Goal: Check status: Check status

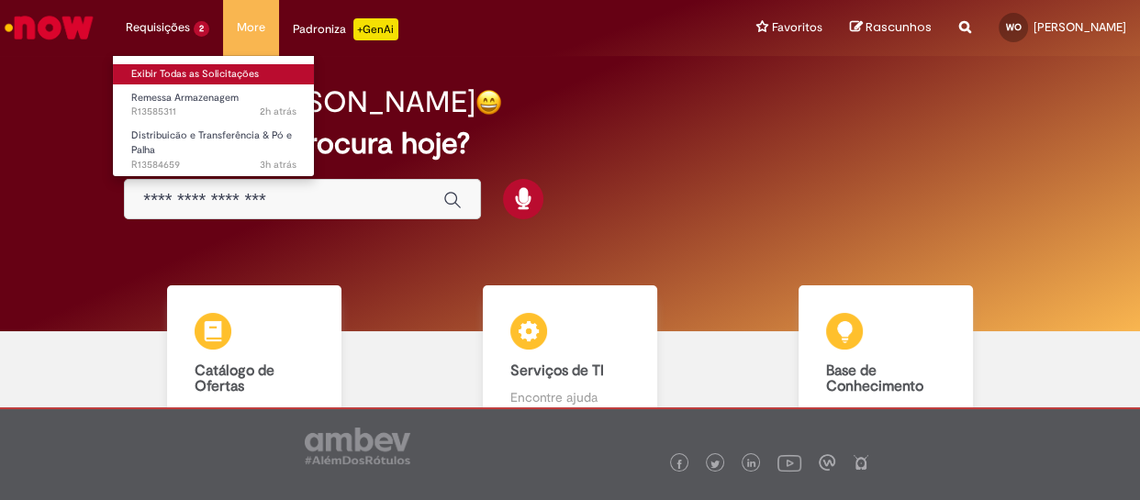
click at [165, 64] on link "Exibir Todas as Solicitações" at bounding box center [214, 74] width 202 height 20
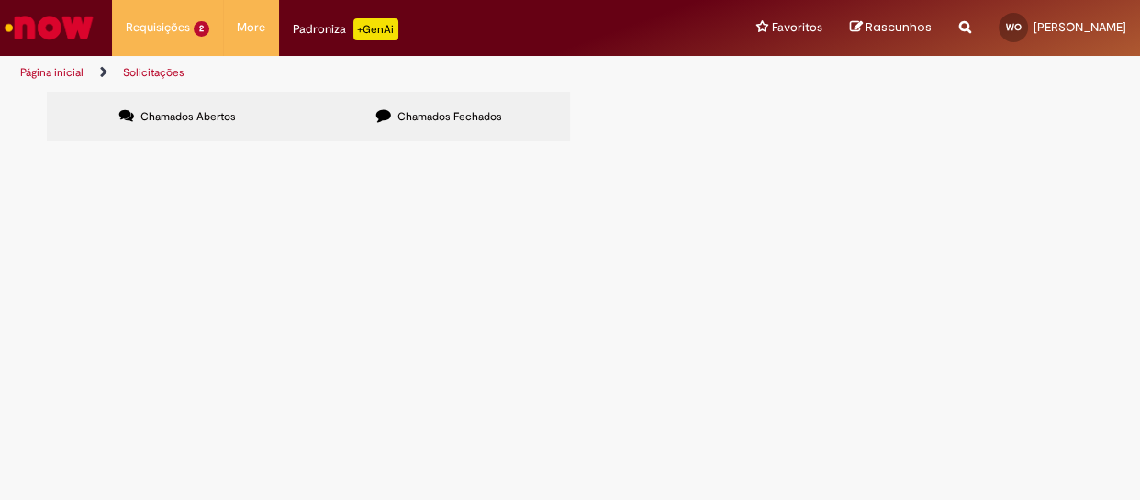
click at [0, 0] on span "R13584659" at bounding box center [0, 0] width 0 height 0
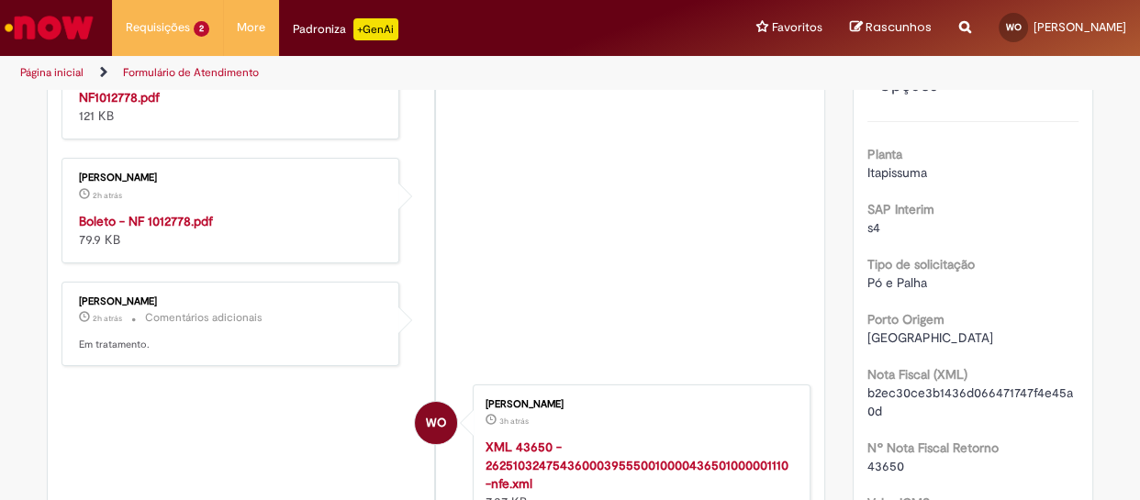
scroll to position [383, 0]
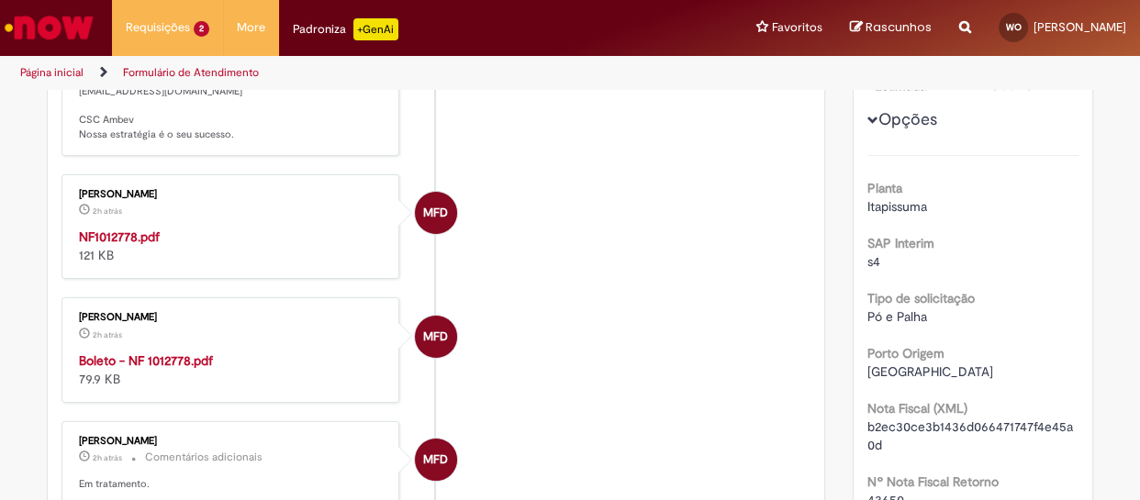
click at [89, 245] on strong "NF1012778.pdf" at bounding box center [119, 237] width 81 height 17
click at [144, 369] on strong "Boleto - NF 1012778.pdf" at bounding box center [146, 360] width 134 height 17
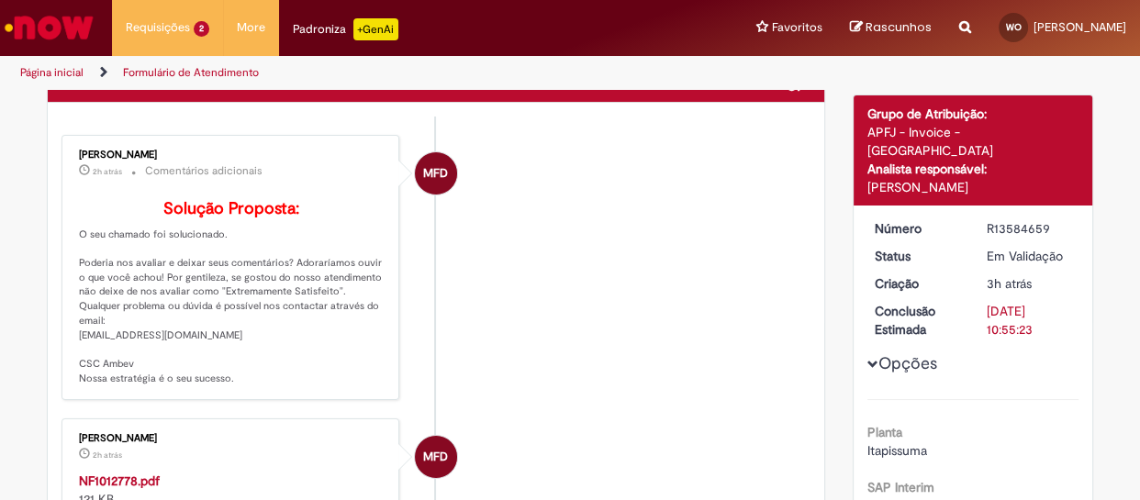
scroll to position [0, 0]
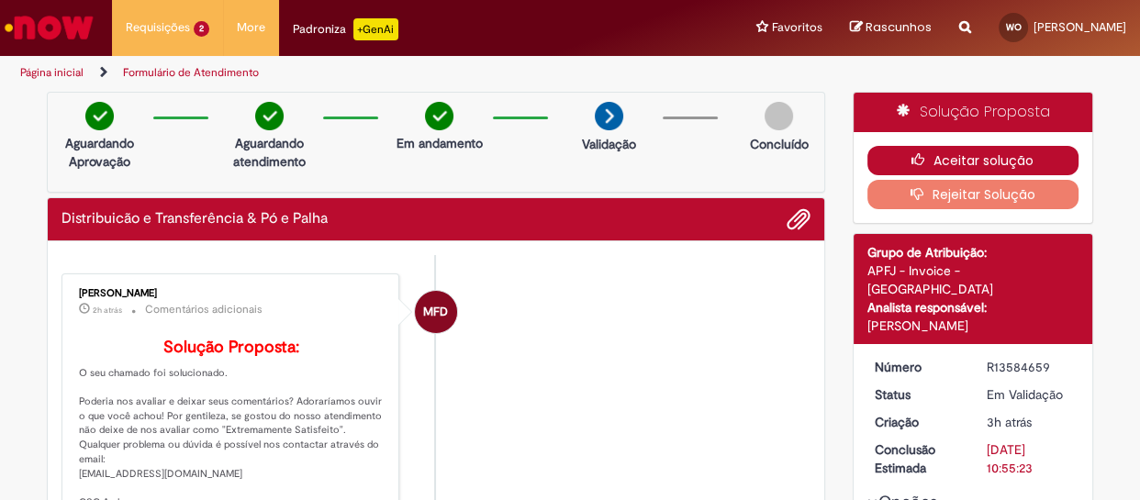
click at [955, 156] on button "Aceitar solução" at bounding box center [973, 160] width 212 height 29
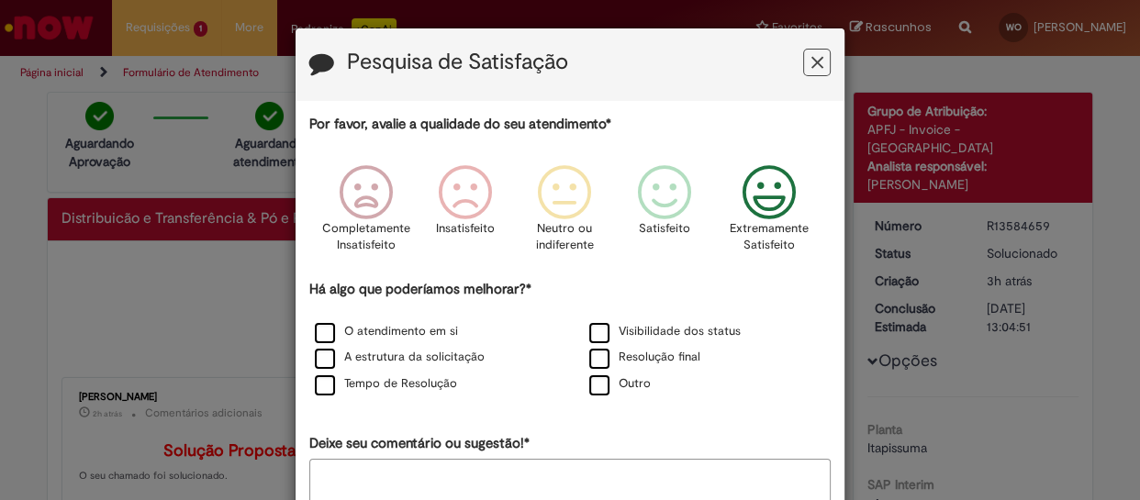
click at [781, 190] on icon "Feedback" at bounding box center [768, 192] width 69 height 55
drag, startPoint x: 312, startPoint y: 329, endPoint x: 388, endPoint y: 312, distance: 77.9
click at [315, 328] on label "O atendimento em si" at bounding box center [386, 331] width 143 height 17
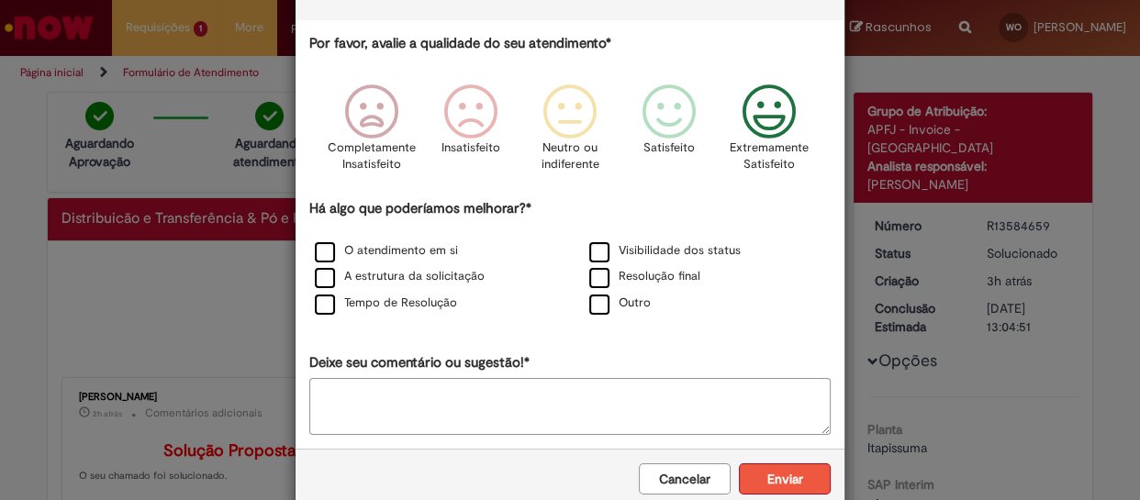
scroll to position [119, 0]
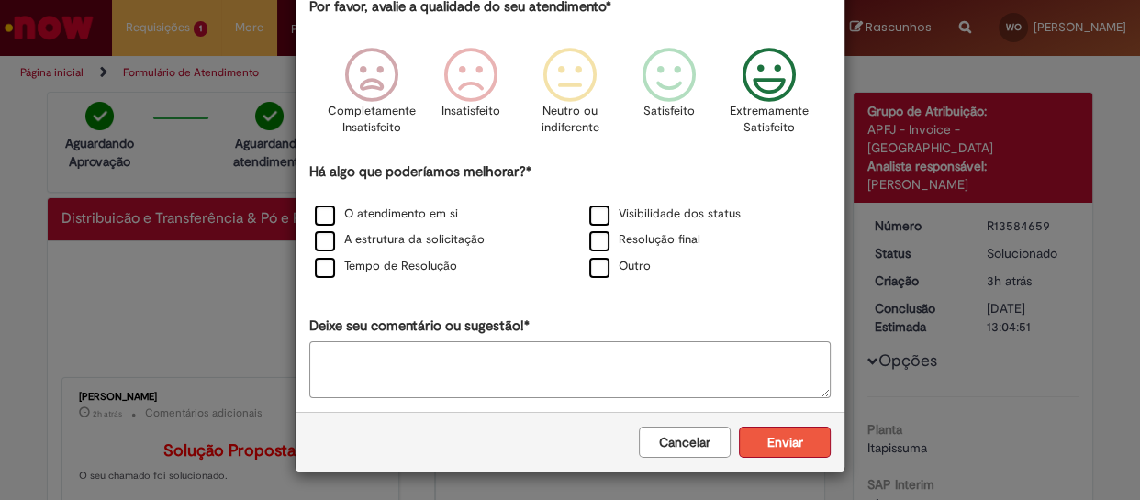
click at [771, 440] on button "Enviar" at bounding box center [785, 442] width 92 height 31
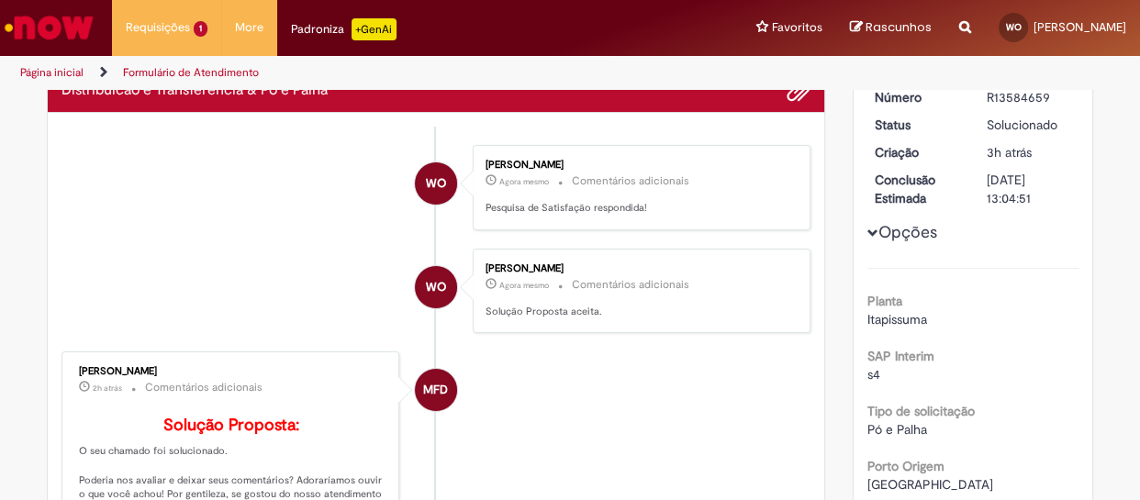
scroll to position [0, 0]
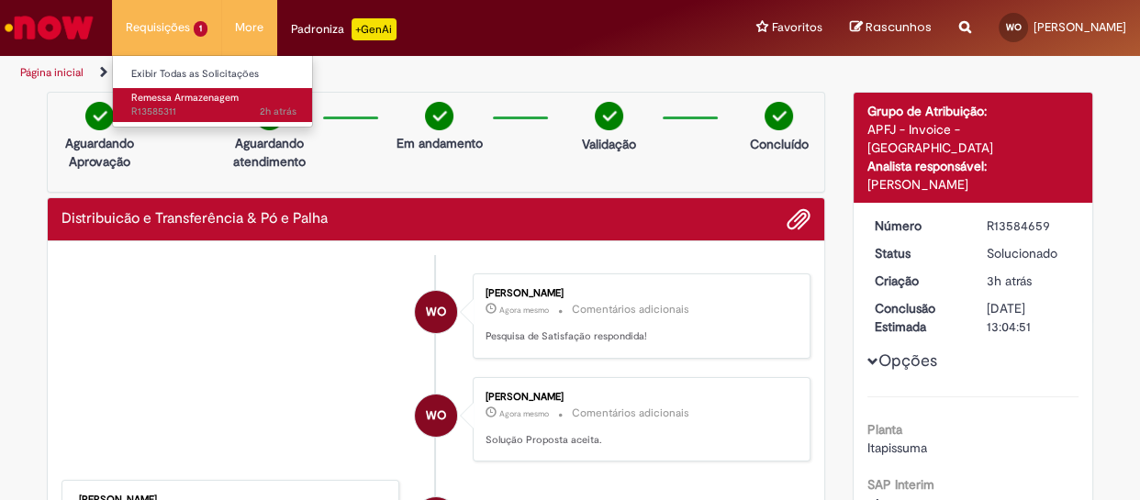
click at [162, 96] on span "Remessa Armazenagem" at bounding box center [184, 98] width 107 height 14
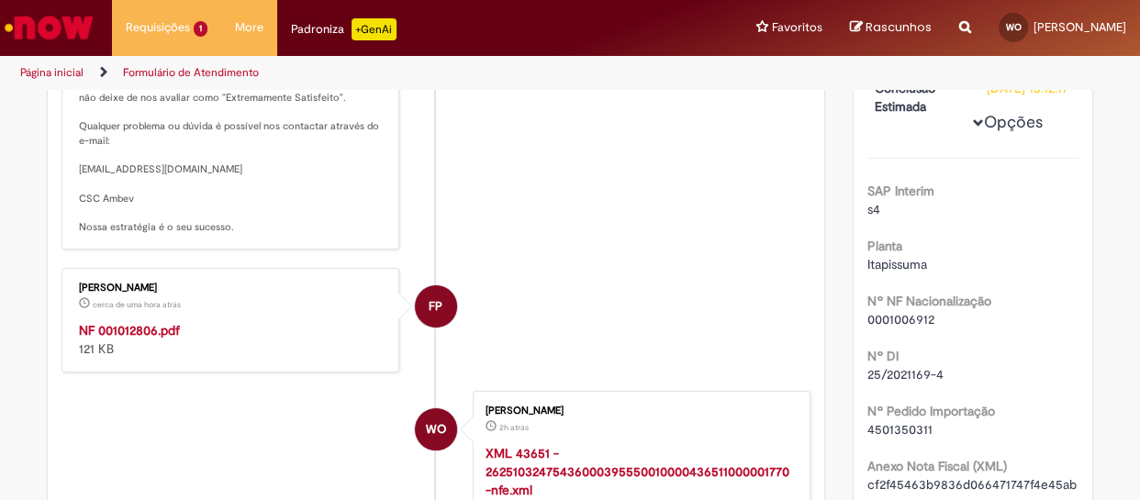
scroll to position [417, 0]
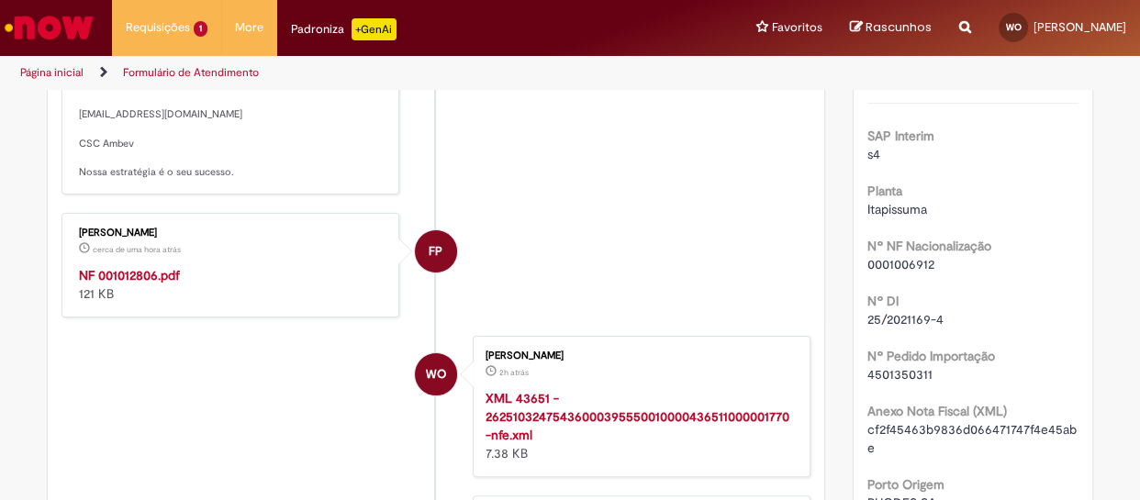
click at [153, 284] on strong "NF 001012806.pdf" at bounding box center [129, 275] width 101 height 17
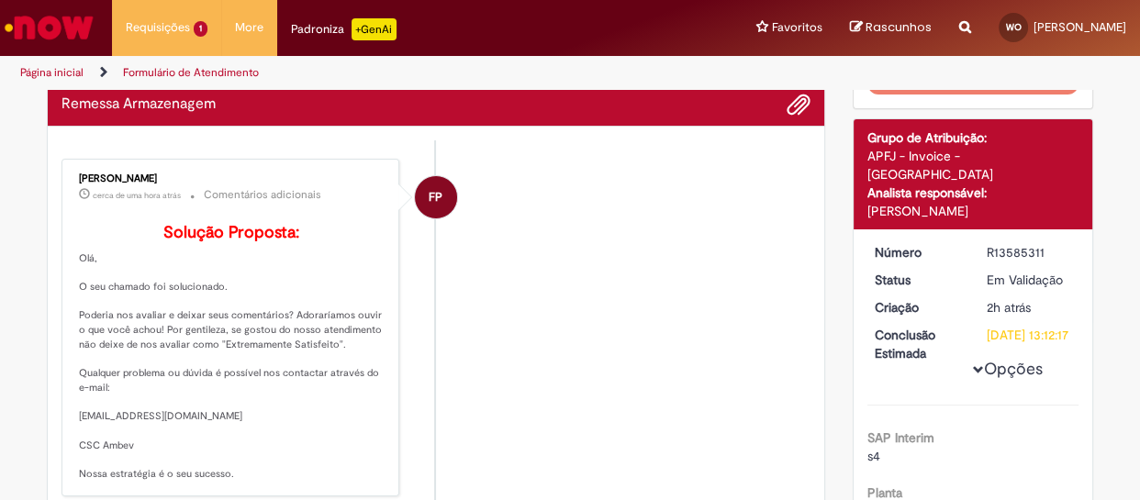
scroll to position [0, 0]
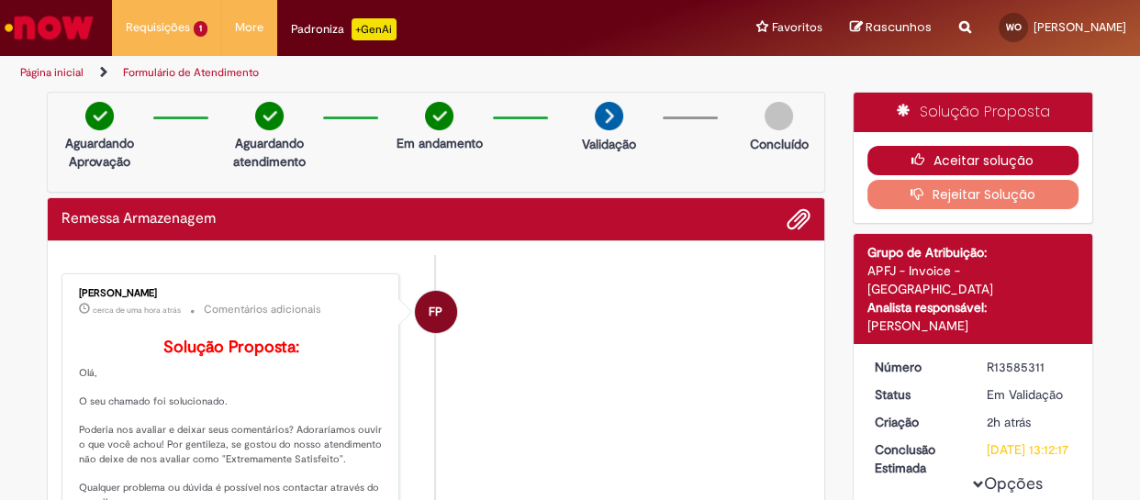
click at [999, 159] on button "Aceitar solução" at bounding box center [973, 160] width 212 height 29
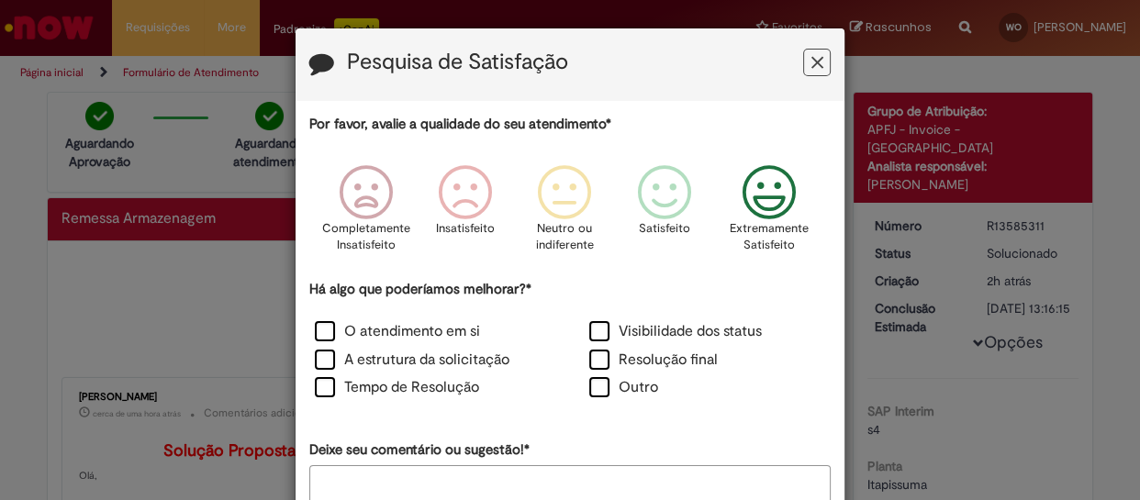
click at [759, 201] on icon "Feedback" at bounding box center [768, 192] width 69 height 55
click at [315, 330] on label "O atendimento em si" at bounding box center [397, 331] width 165 height 21
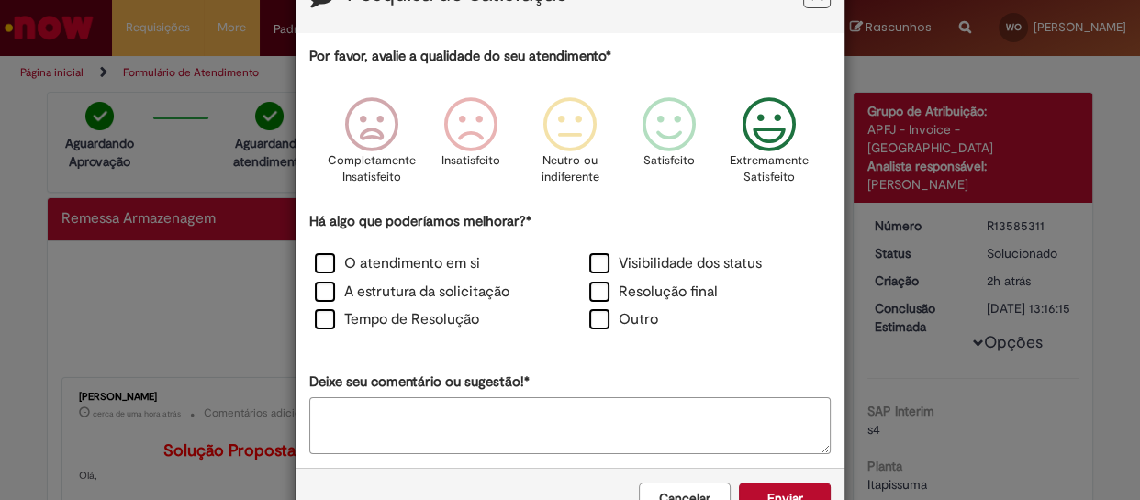
scroll to position [123, 0]
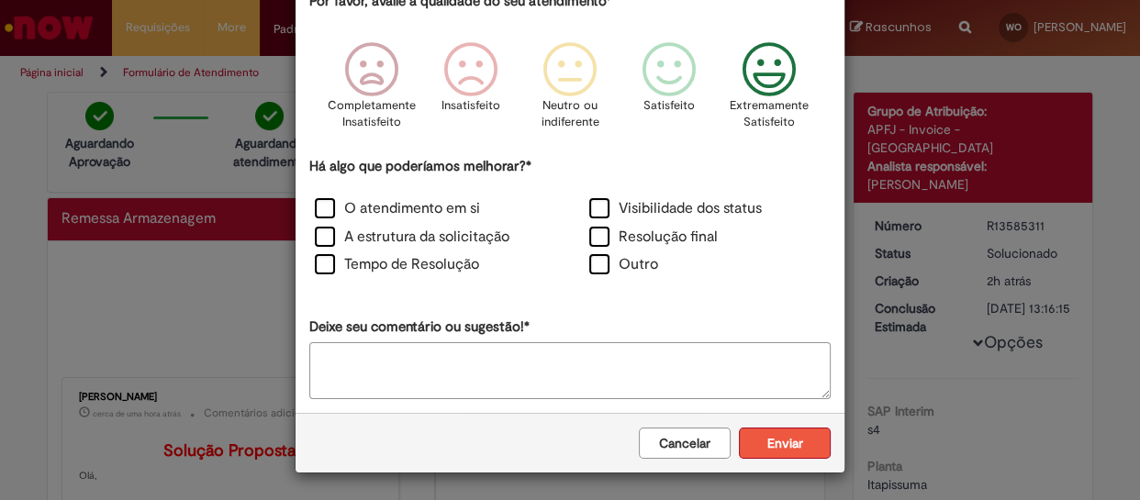
click at [781, 442] on button "Enviar" at bounding box center [785, 443] width 92 height 31
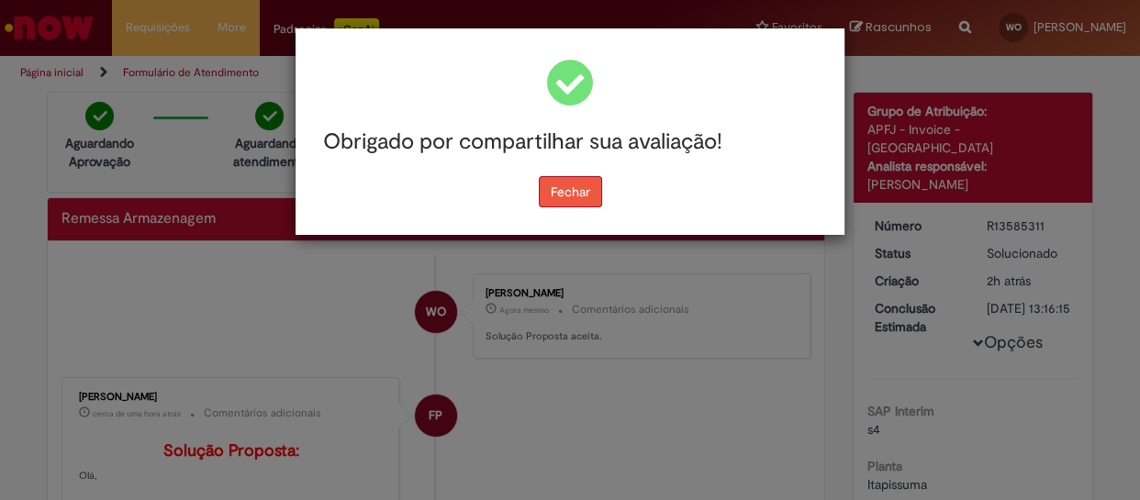
click at [580, 187] on button "Fechar" at bounding box center [570, 191] width 63 height 31
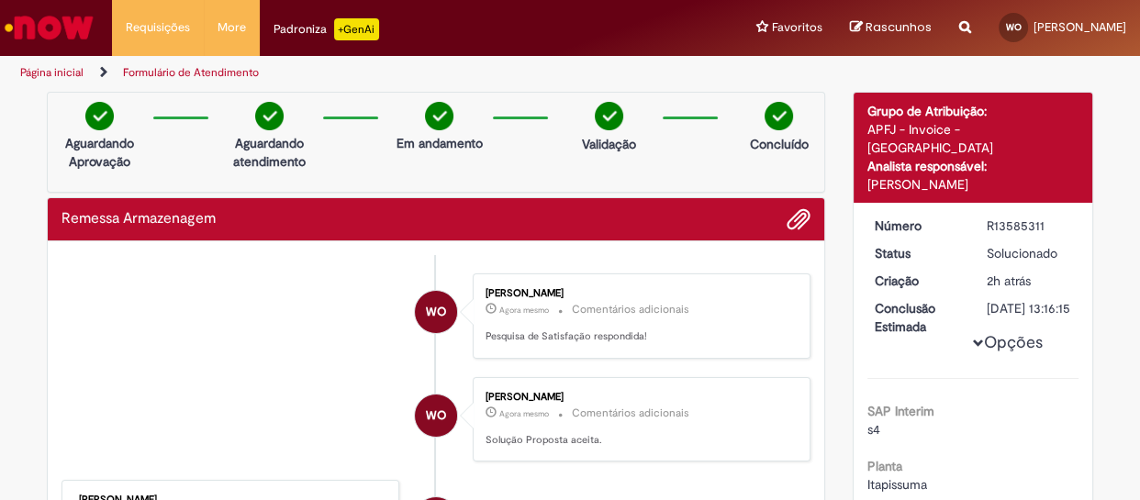
click at [81, 35] on img "Ir para a Homepage" at bounding box center [49, 27] width 95 height 37
